Goal: Task Accomplishment & Management: Use online tool/utility

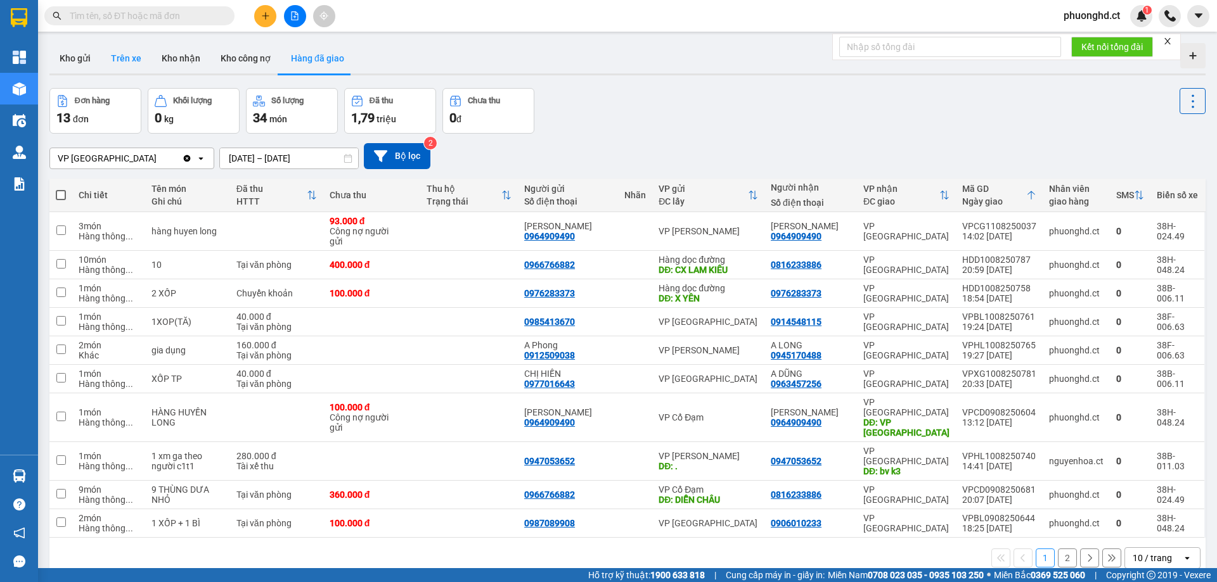
click at [124, 58] on button "Trên xe" at bounding box center [126, 58] width 51 height 30
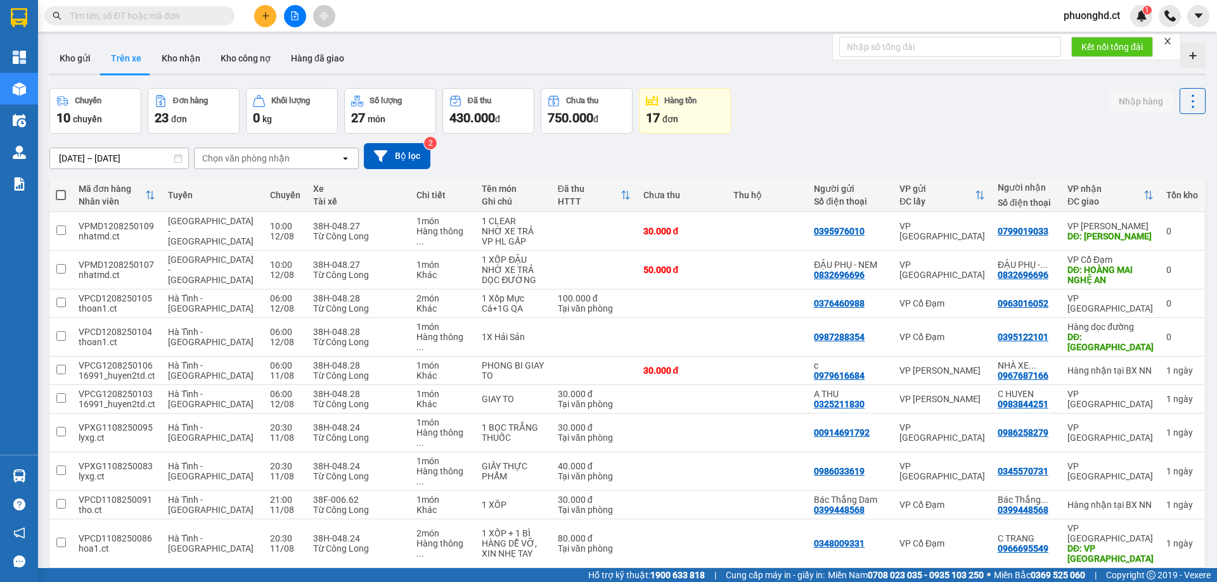
click at [282, 155] on div "Chọn văn phòng nhận" at bounding box center [245, 158] width 87 height 13
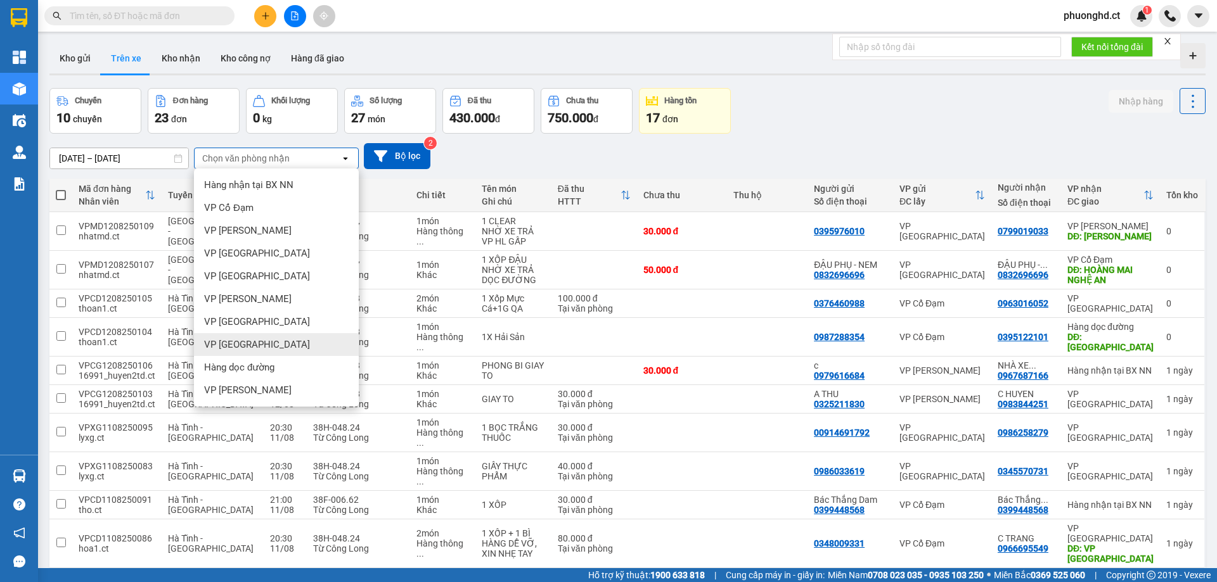
click at [238, 338] on div "VP [GEOGRAPHIC_DATA]" at bounding box center [276, 344] width 165 height 23
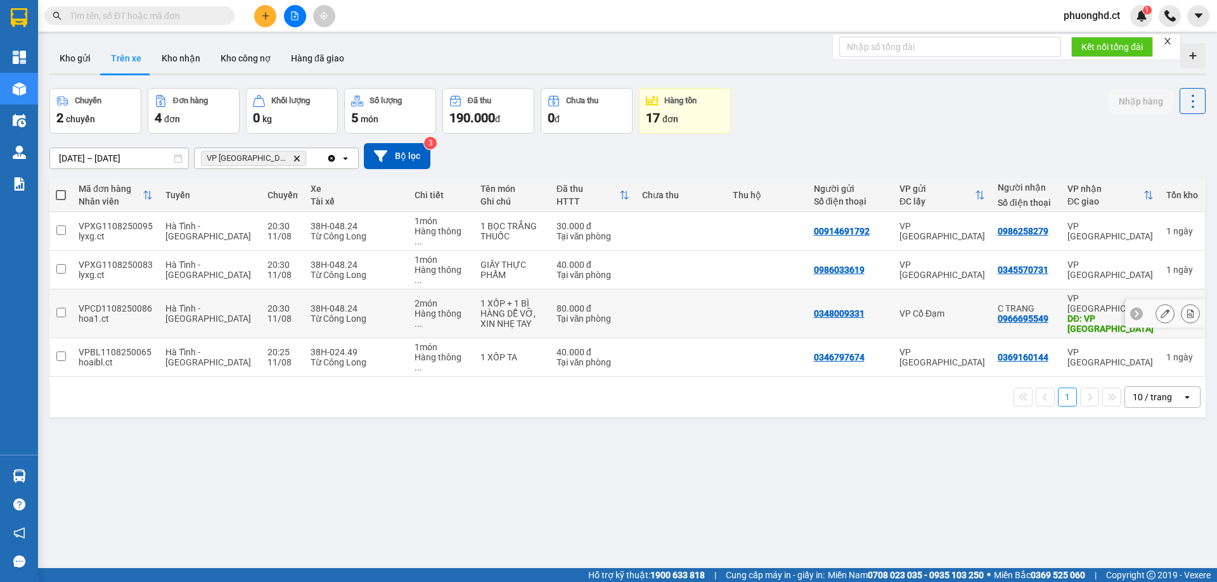
click at [522, 309] on div "HÀNG DỄ VỠ, XIN NHẸ TAY" at bounding box center [511, 319] width 63 height 20
checkbox input "true"
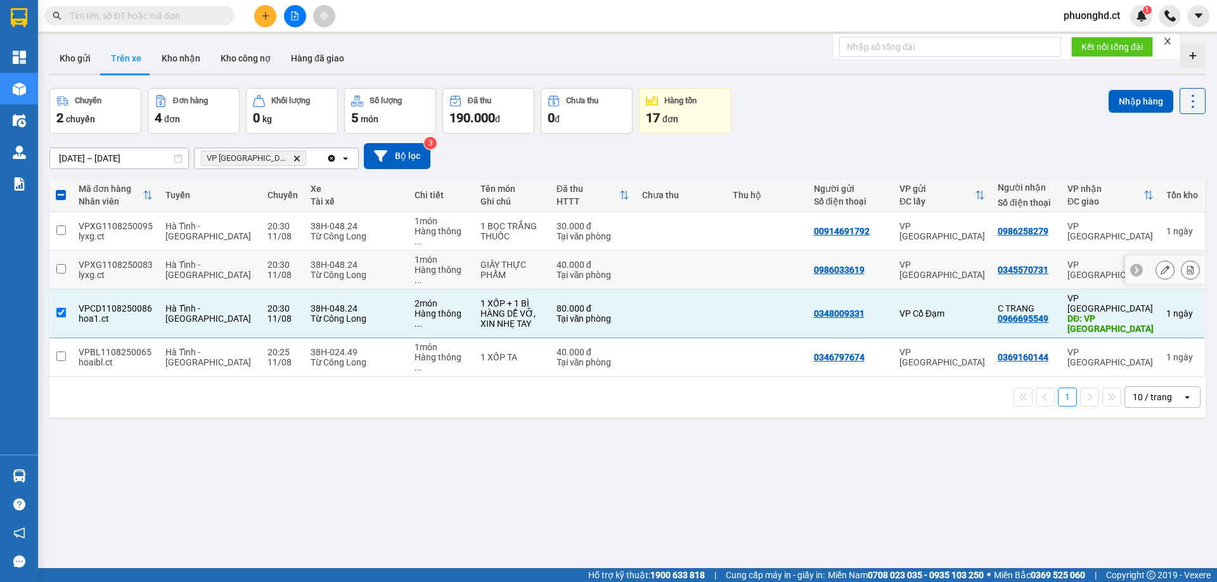
click at [705, 251] on td at bounding box center [681, 270] width 91 height 39
checkbox input "true"
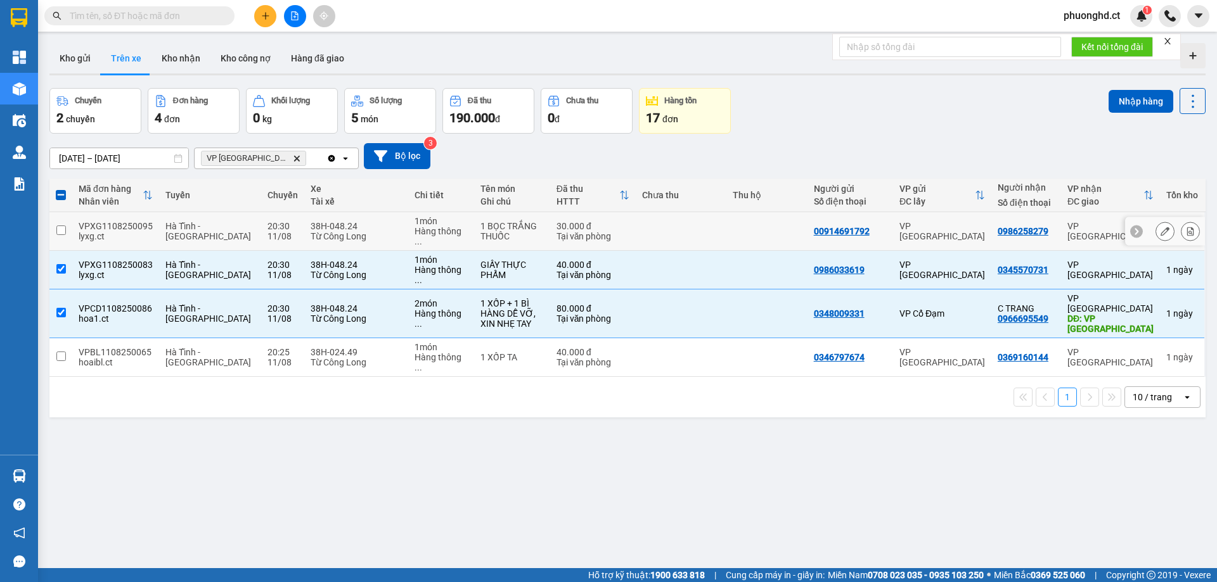
click at [678, 231] on td at bounding box center [681, 231] width 91 height 39
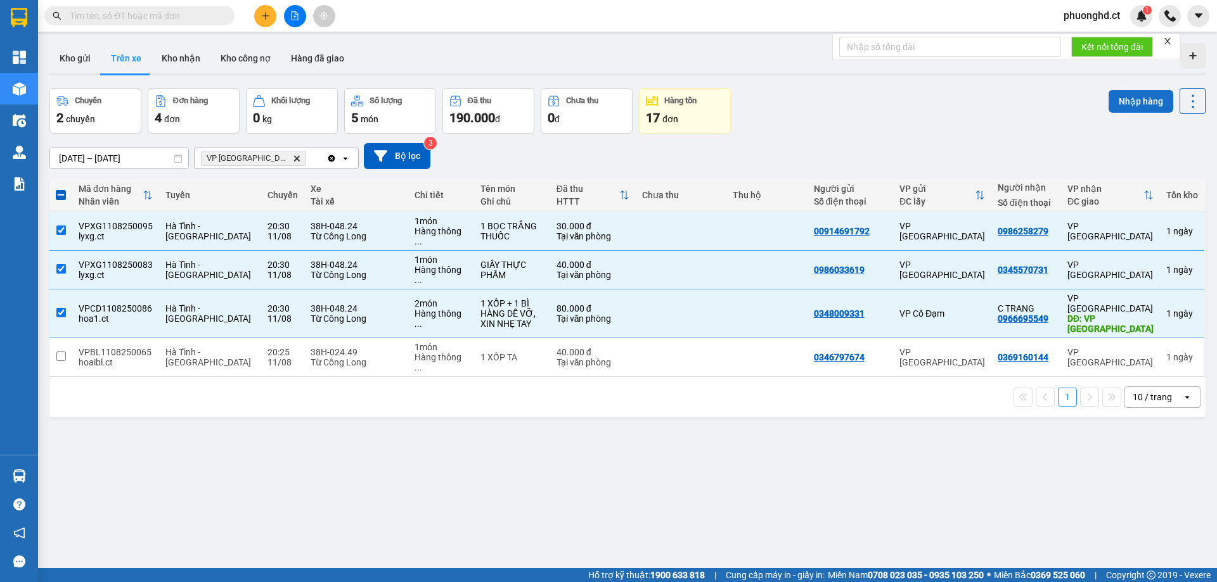
click at [1129, 97] on button "Nhập hàng" at bounding box center [1141, 101] width 65 height 23
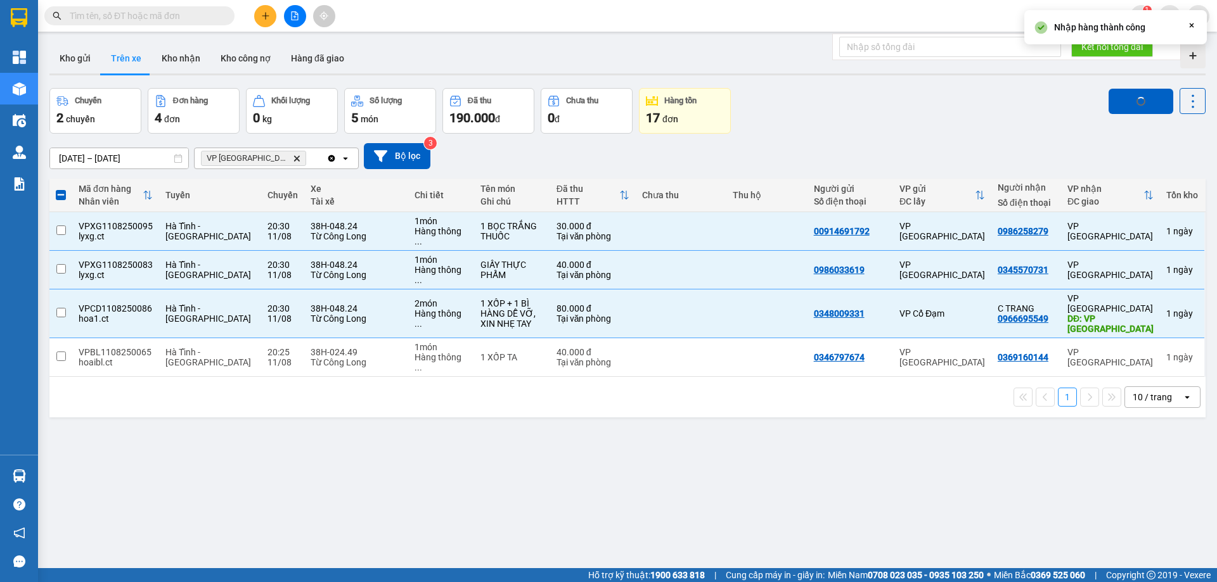
checkbox input "false"
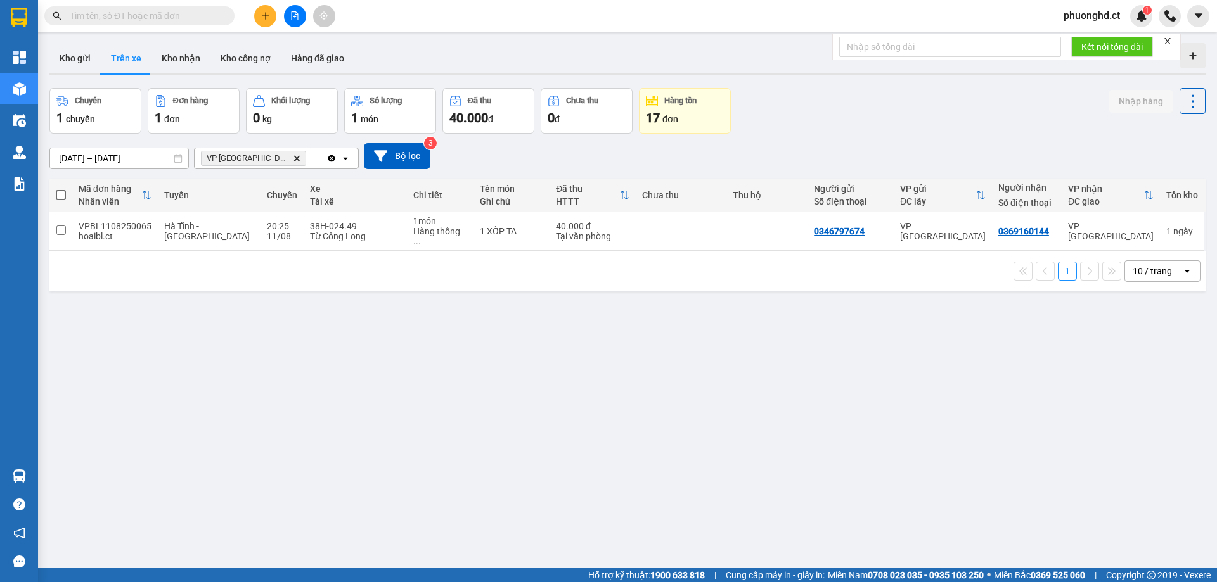
click at [1168, 42] on icon "close" at bounding box center [1167, 41] width 6 height 6
click at [691, 235] on td at bounding box center [681, 231] width 91 height 39
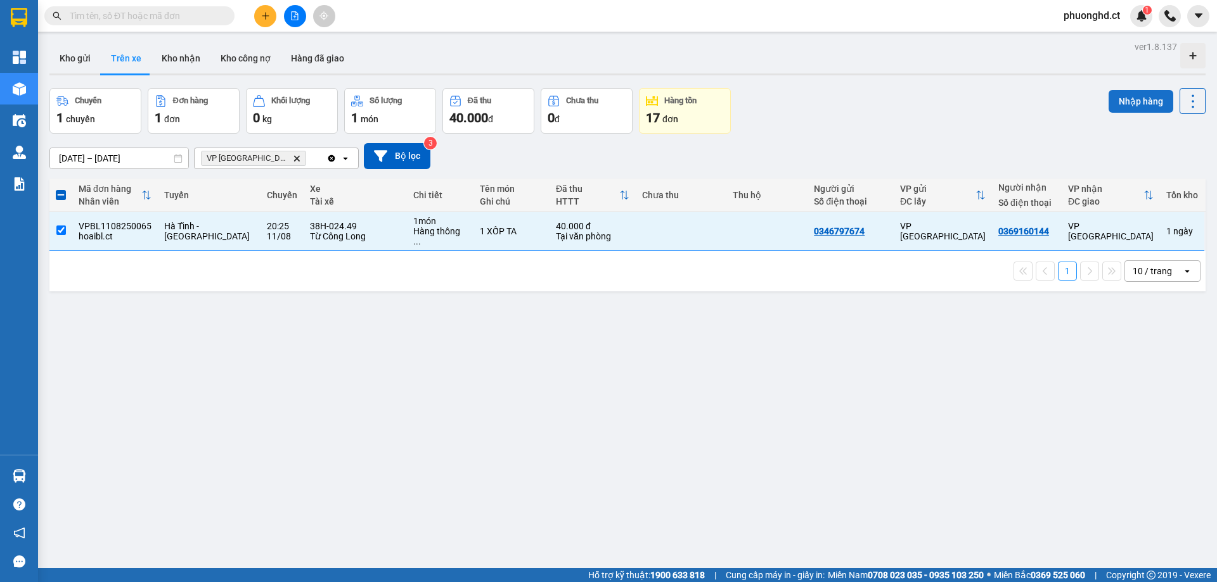
click at [1134, 107] on button "Nhập hàng" at bounding box center [1141, 101] width 65 height 23
checkbox input "false"
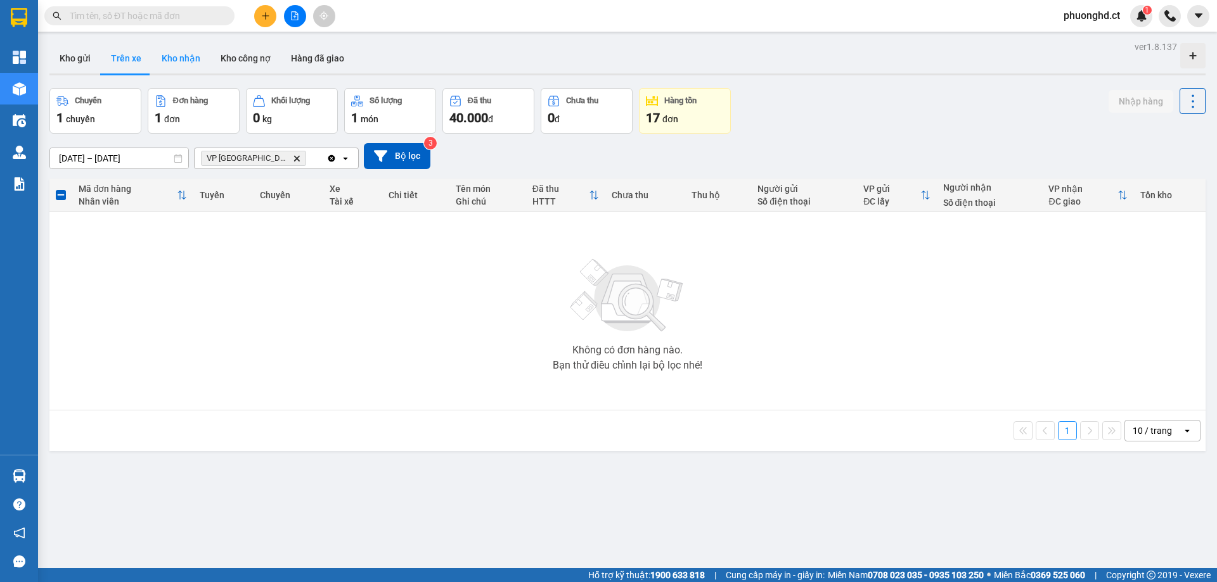
drag, startPoint x: 156, startPoint y: 67, endPoint x: 177, endPoint y: 53, distance: 25.3
click at [156, 67] on button "Kho nhận" at bounding box center [180, 58] width 59 height 30
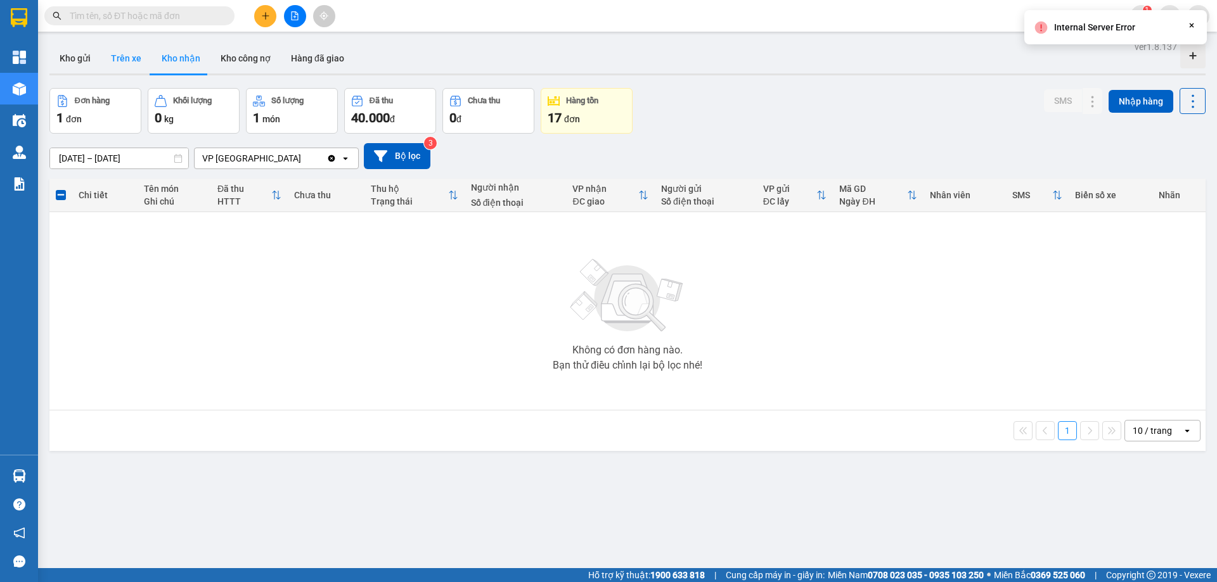
click at [112, 68] on button "Trên xe" at bounding box center [126, 58] width 51 height 30
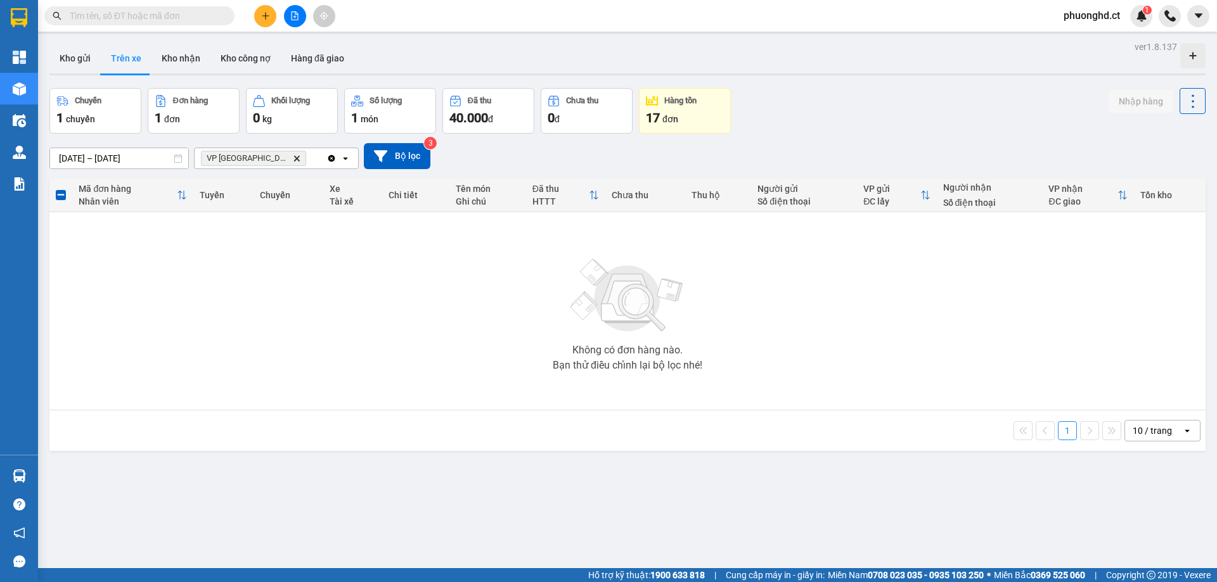
drag, startPoint x: 873, startPoint y: 477, endPoint x: 870, endPoint y: 436, distance: 40.7
click at [873, 477] on div "ver 1.8.137 Kho gửi Trên xe Kho nhận Kho công nợ Hàng đã giao Chuyến 1 chuyến Đ…" at bounding box center [627, 329] width 1166 height 582
click at [196, 57] on button "Kho nhận" at bounding box center [180, 58] width 59 height 30
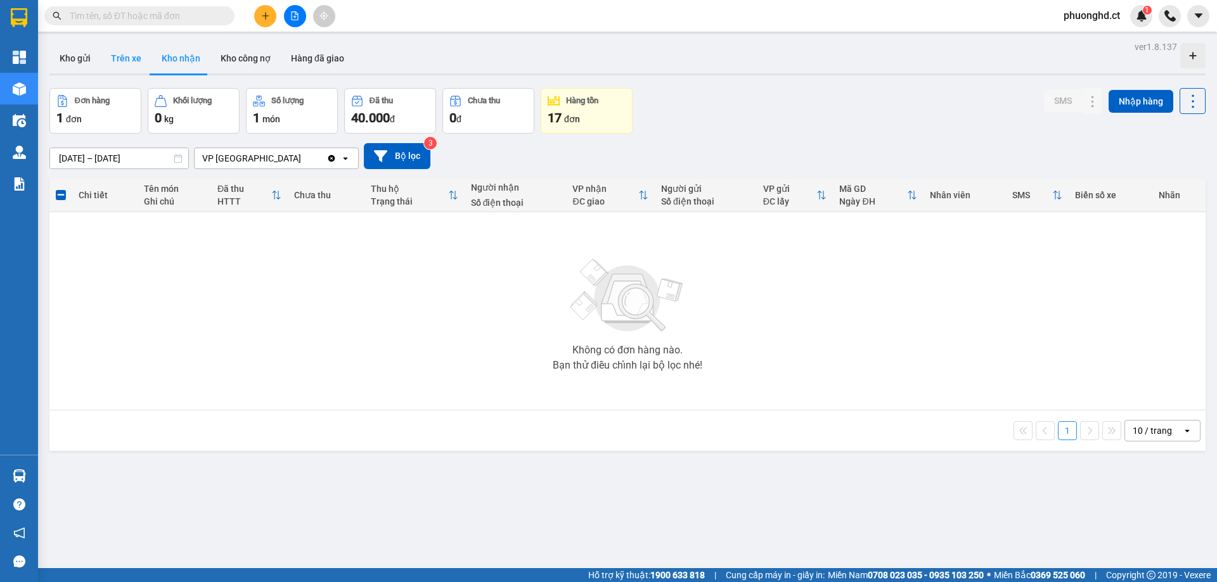
click at [143, 55] on button "Trên xe" at bounding box center [126, 58] width 51 height 30
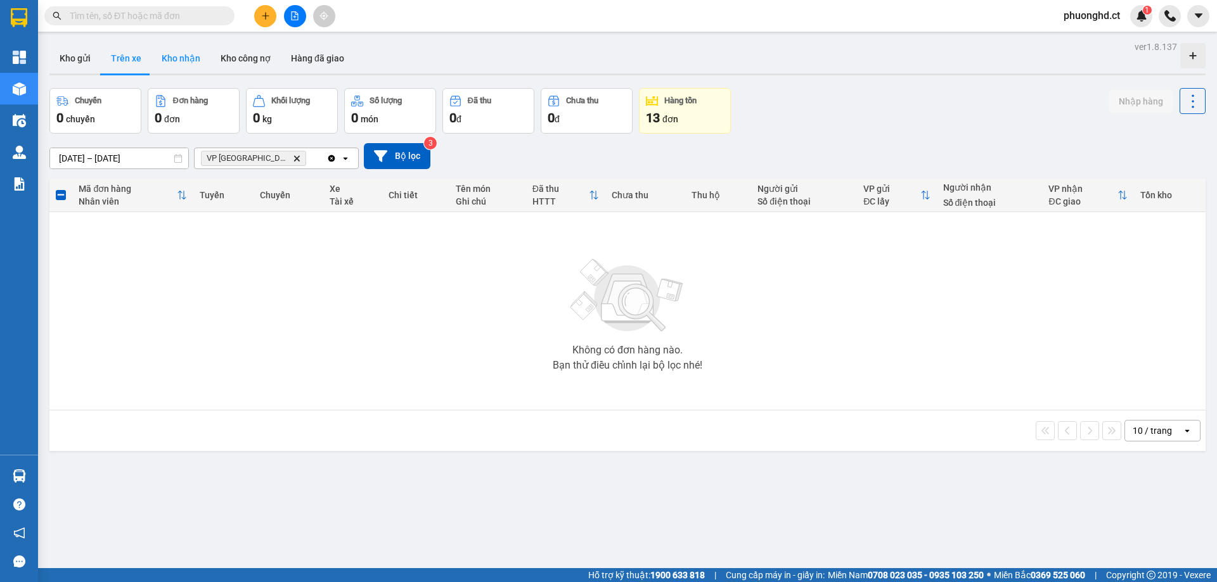
click at [195, 60] on button "Kho nhận" at bounding box center [180, 58] width 59 height 30
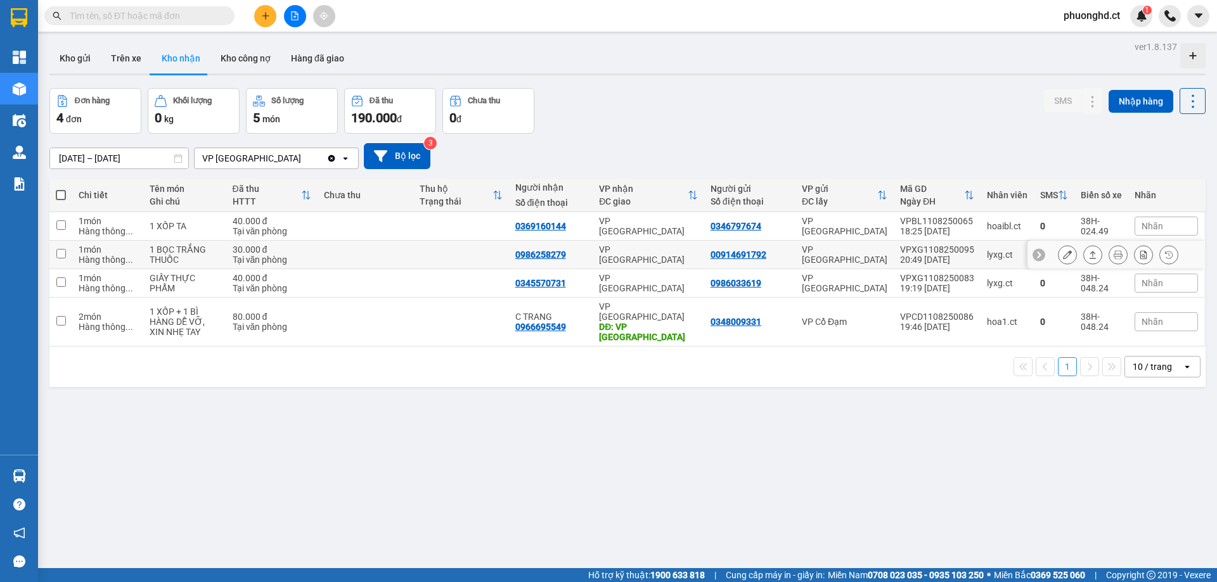
click at [1088, 258] on icon at bounding box center [1092, 254] width 9 height 9
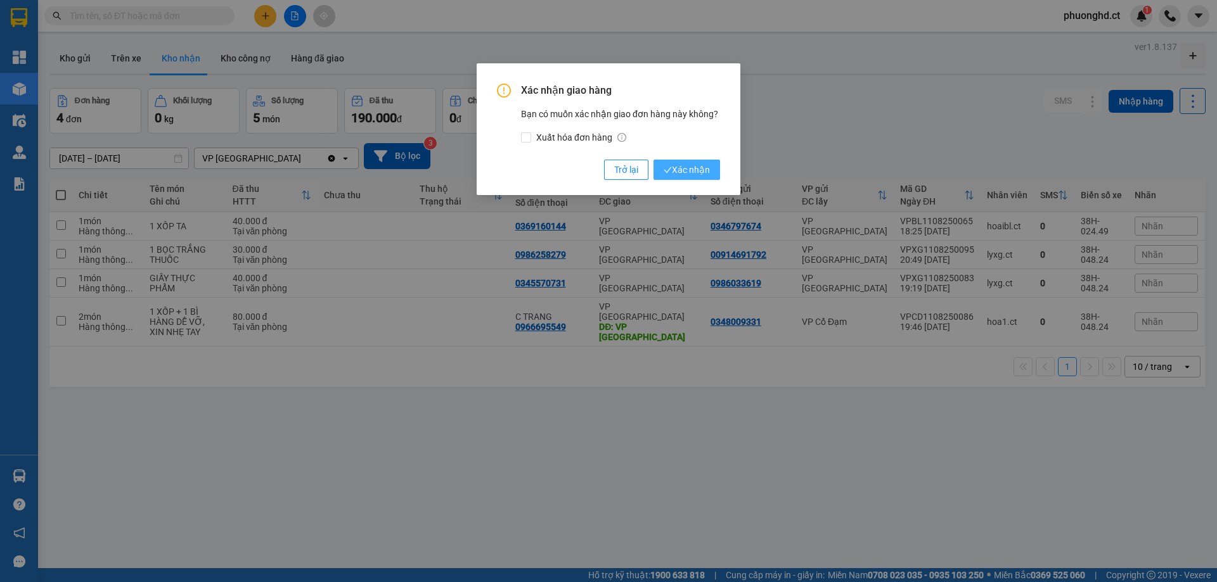
click at [679, 173] on span "Xác nhận" at bounding box center [687, 170] width 46 height 14
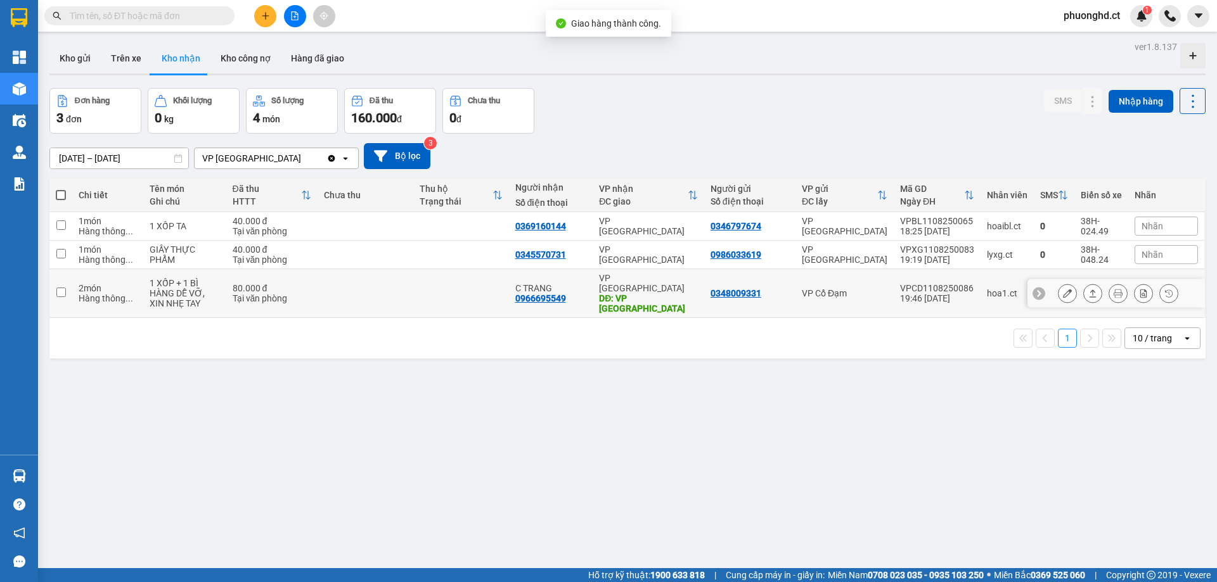
click at [1088, 292] on icon at bounding box center [1092, 293] width 9 height 9
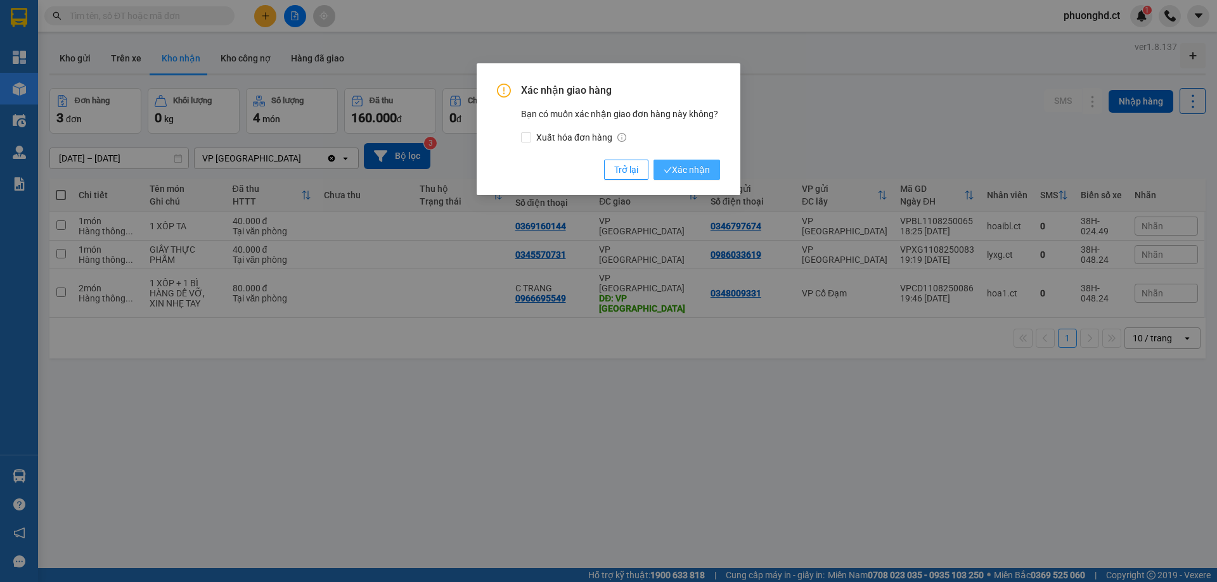
click at [694, 160] on button "Xác nhận" at bounding box center [686, 170] width 67 height 20
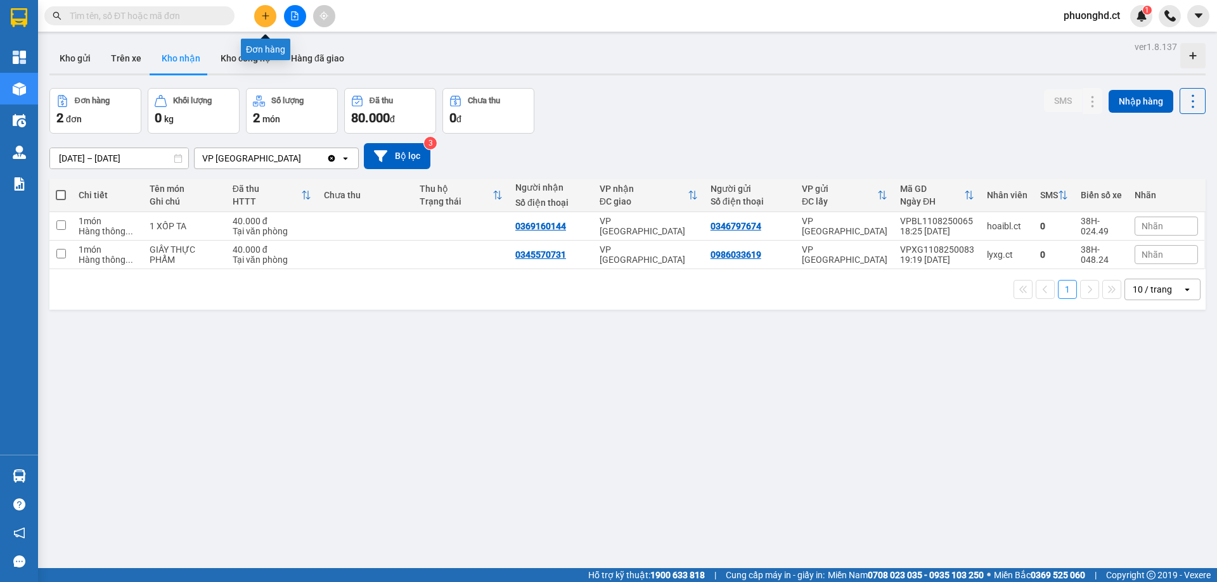
click at [264, 13] on icon "plus" at bounding box center [265, 15] width 9 height 9
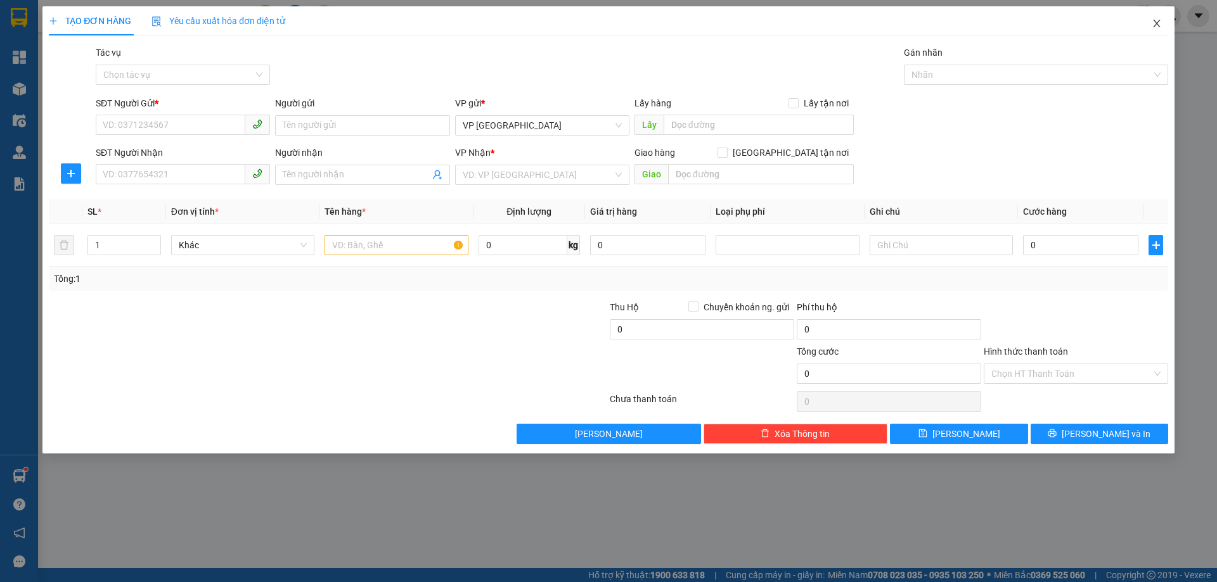
click at [1152, 32] on span "Close" at bounding box center [1156, 23] width 35 height 35
